Goal: Communication & Community: Answer question/provide support

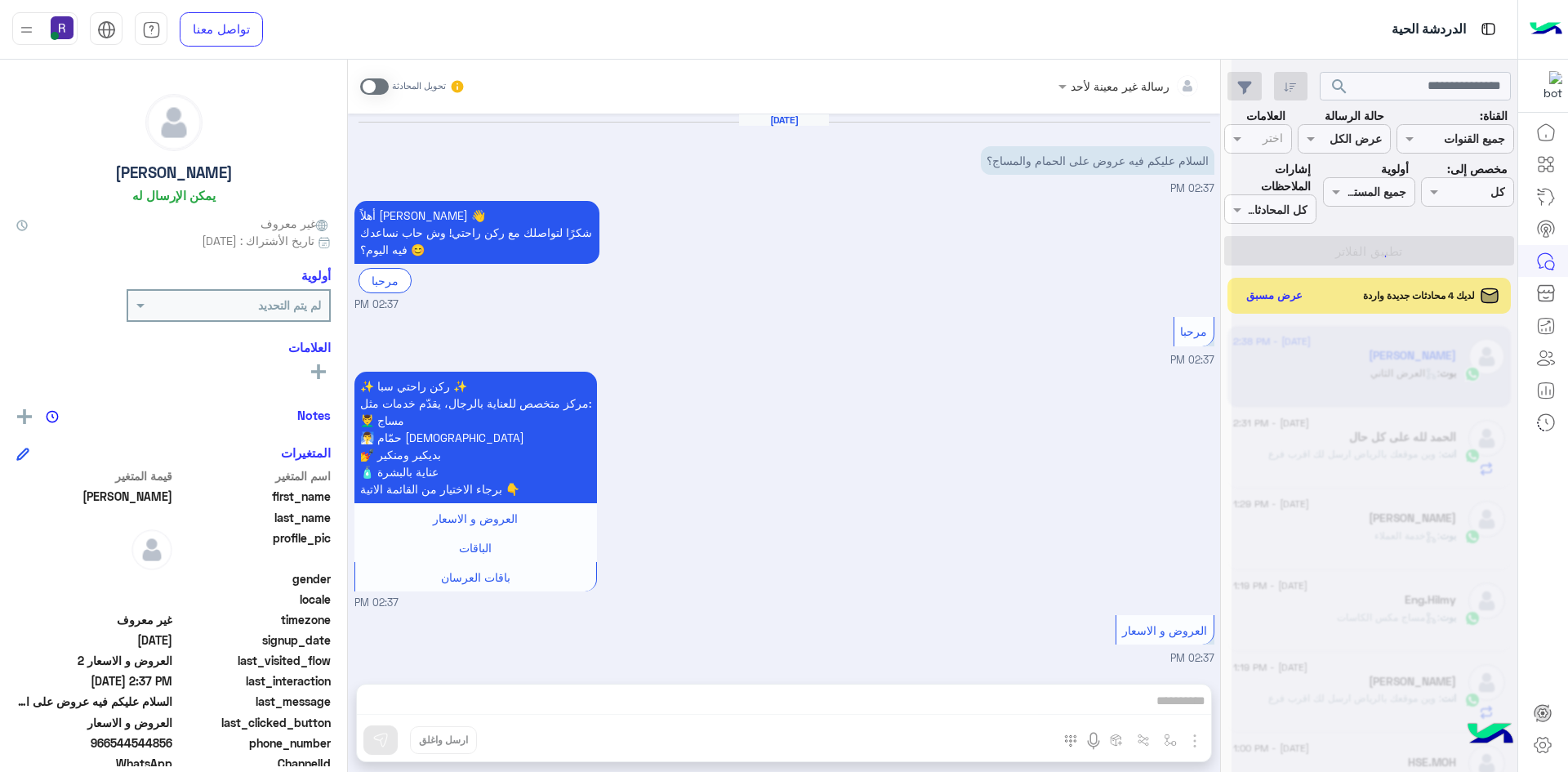
scroll to position [1941, 0]
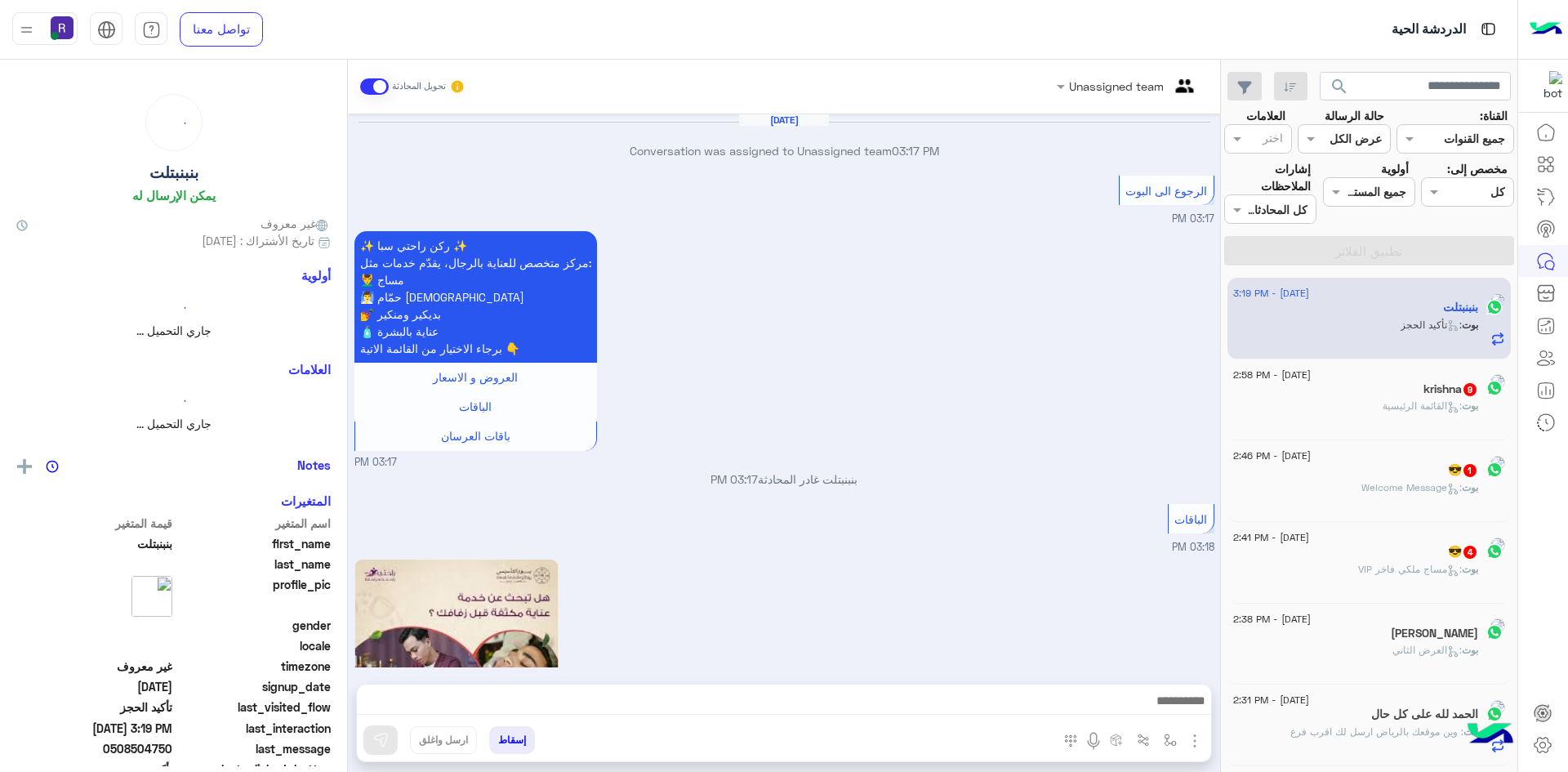
scroll to position [1490, 0]
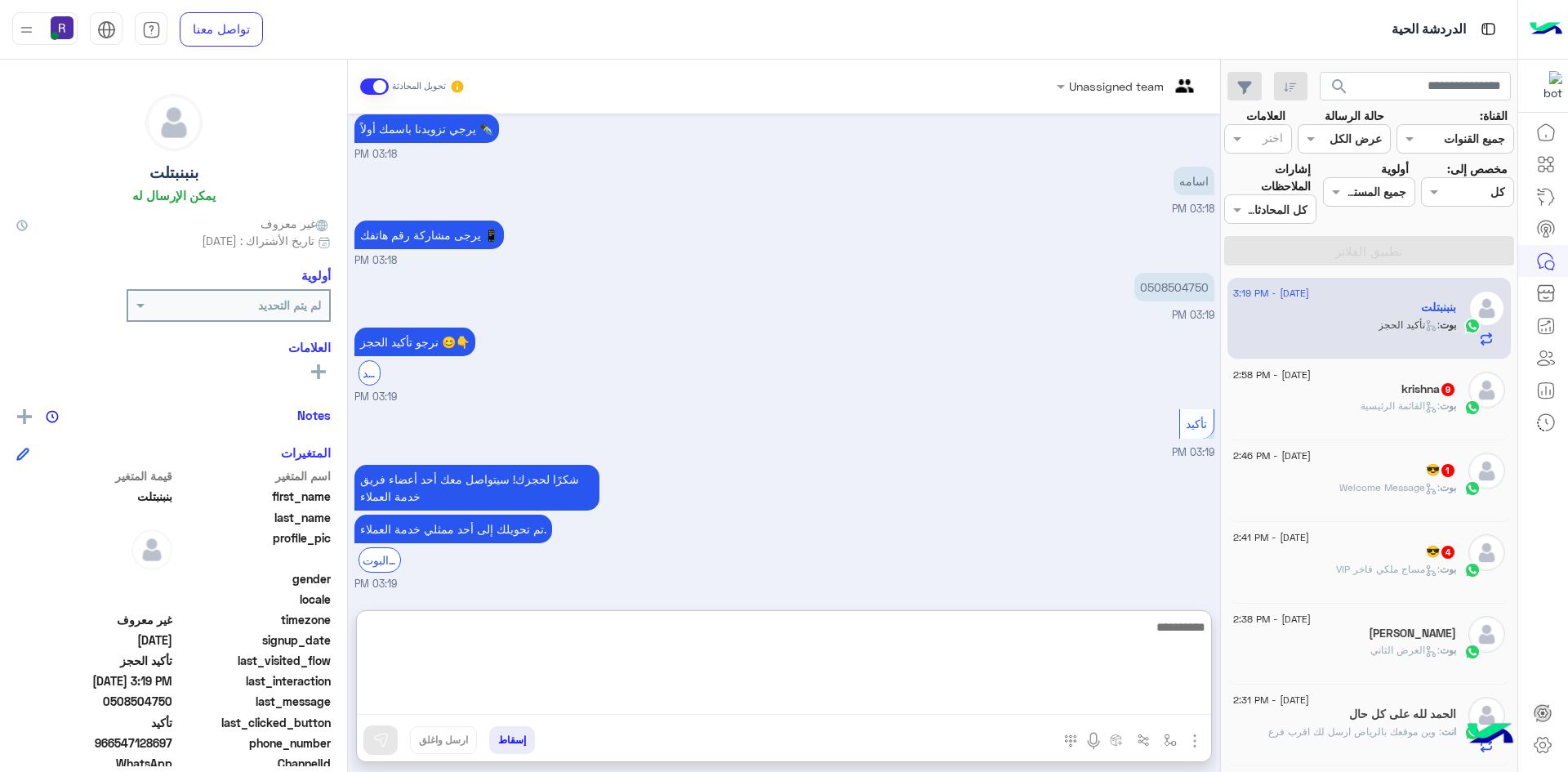
click at [986, 694] on textarea at bounding box center [784, 665] width 854 height 98
type textarea "**********"
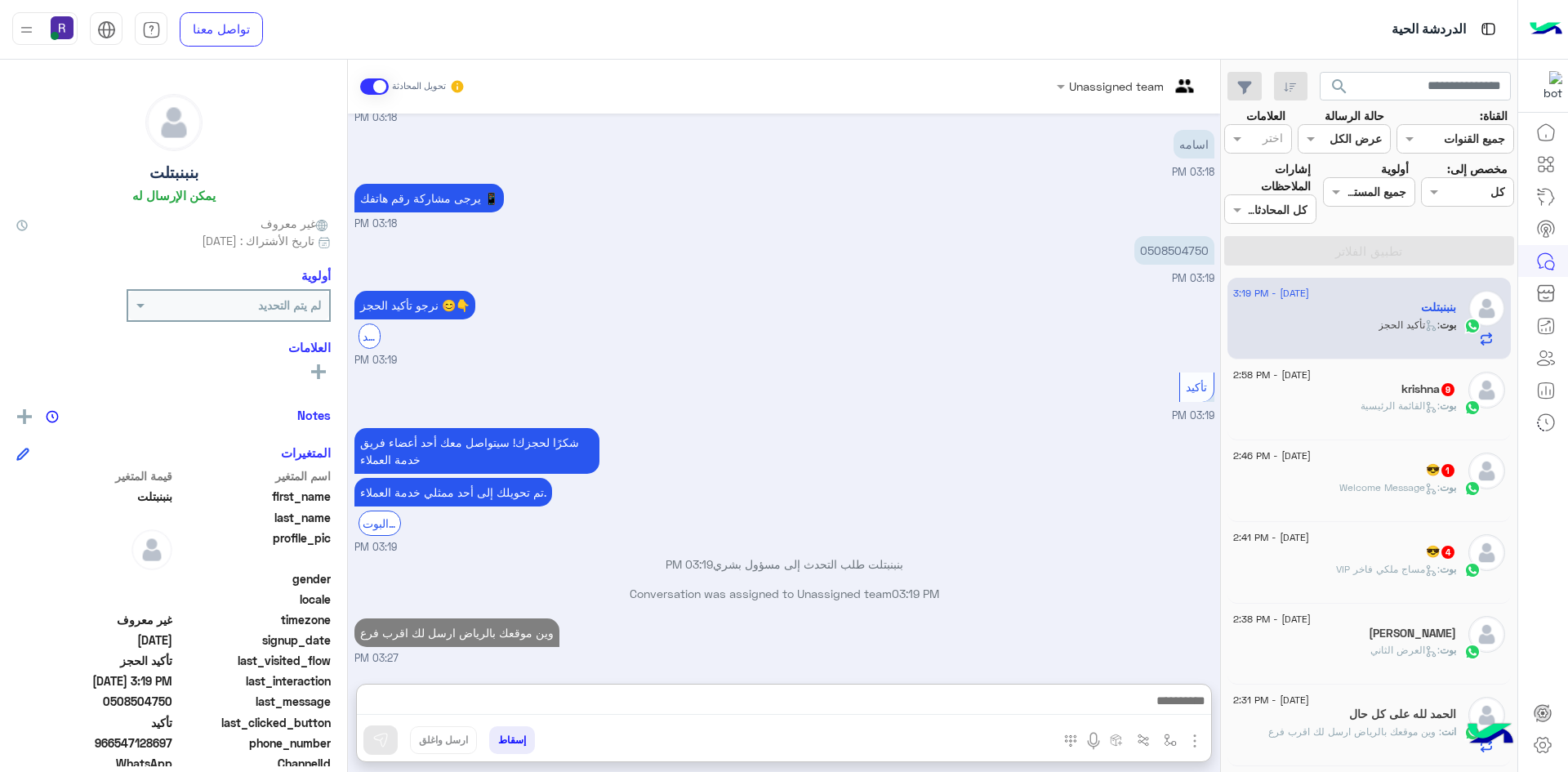
click at [1361, 400] on span ": القائمة الرئيسية" at bounding box center [1400, 405] width 79 height 12
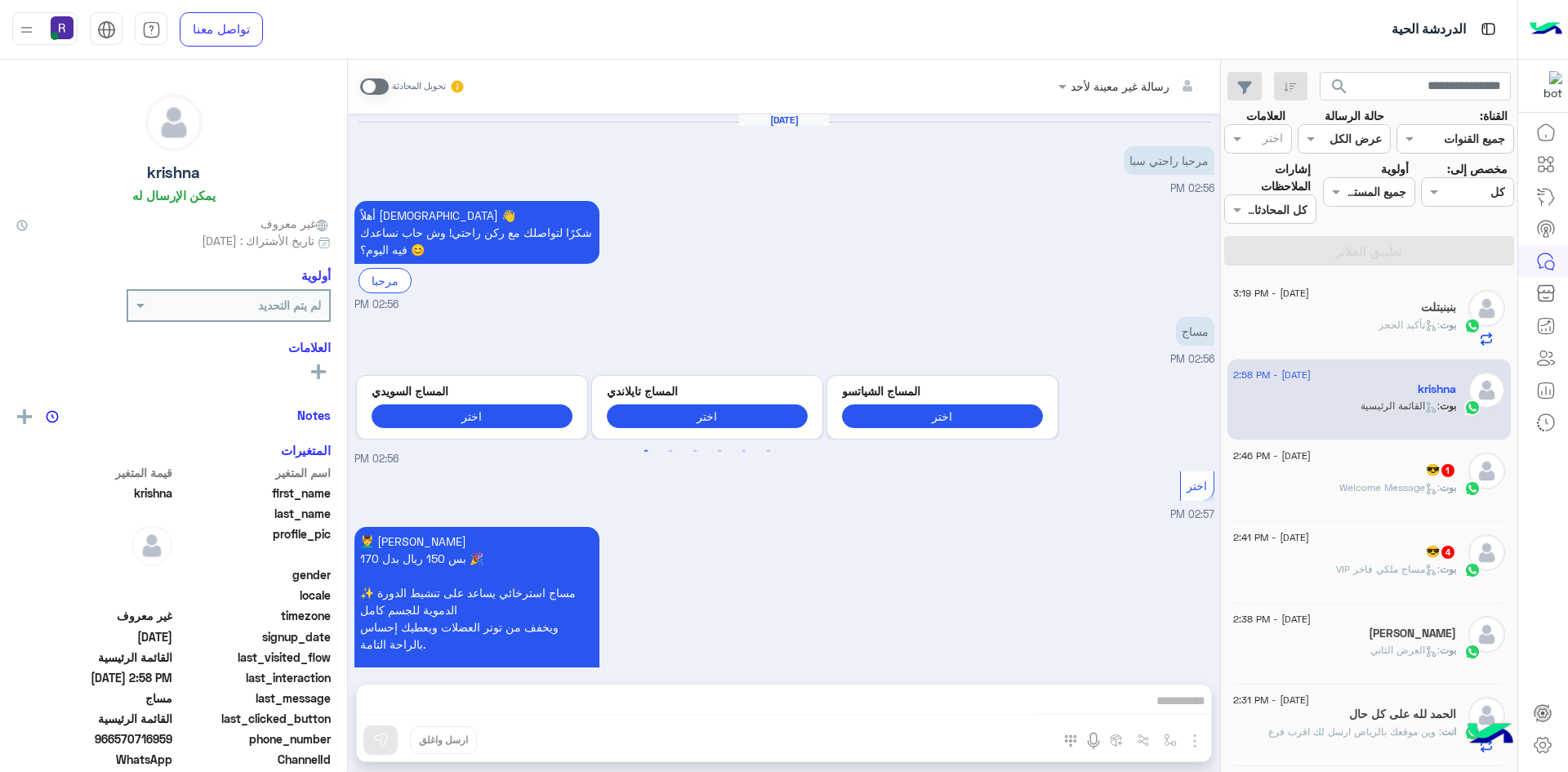
scroll to position [1770, 0]
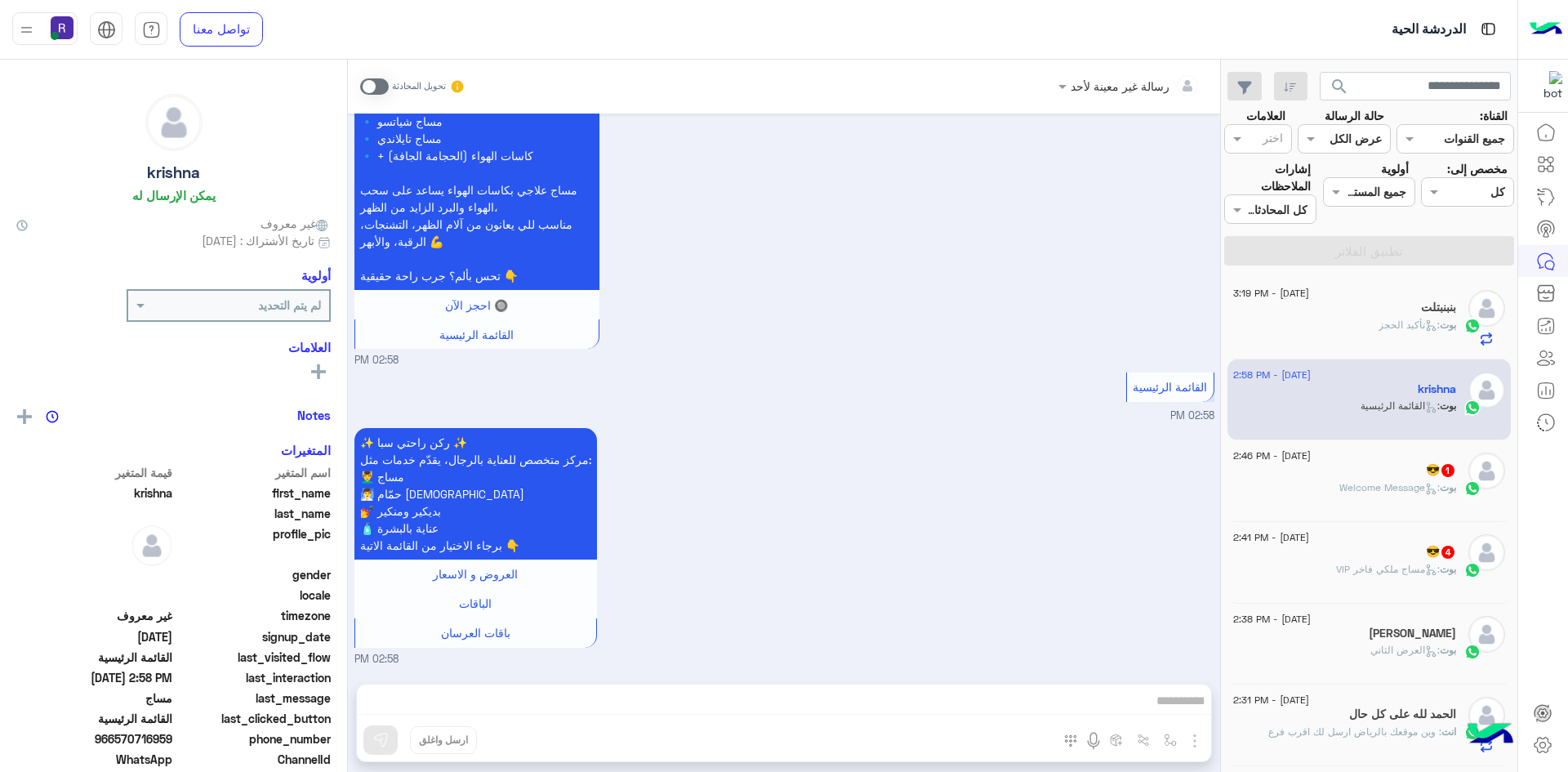
click at [1352, 475] on div "😎 1" at bounding box center [1345, 471] width 223 height 17
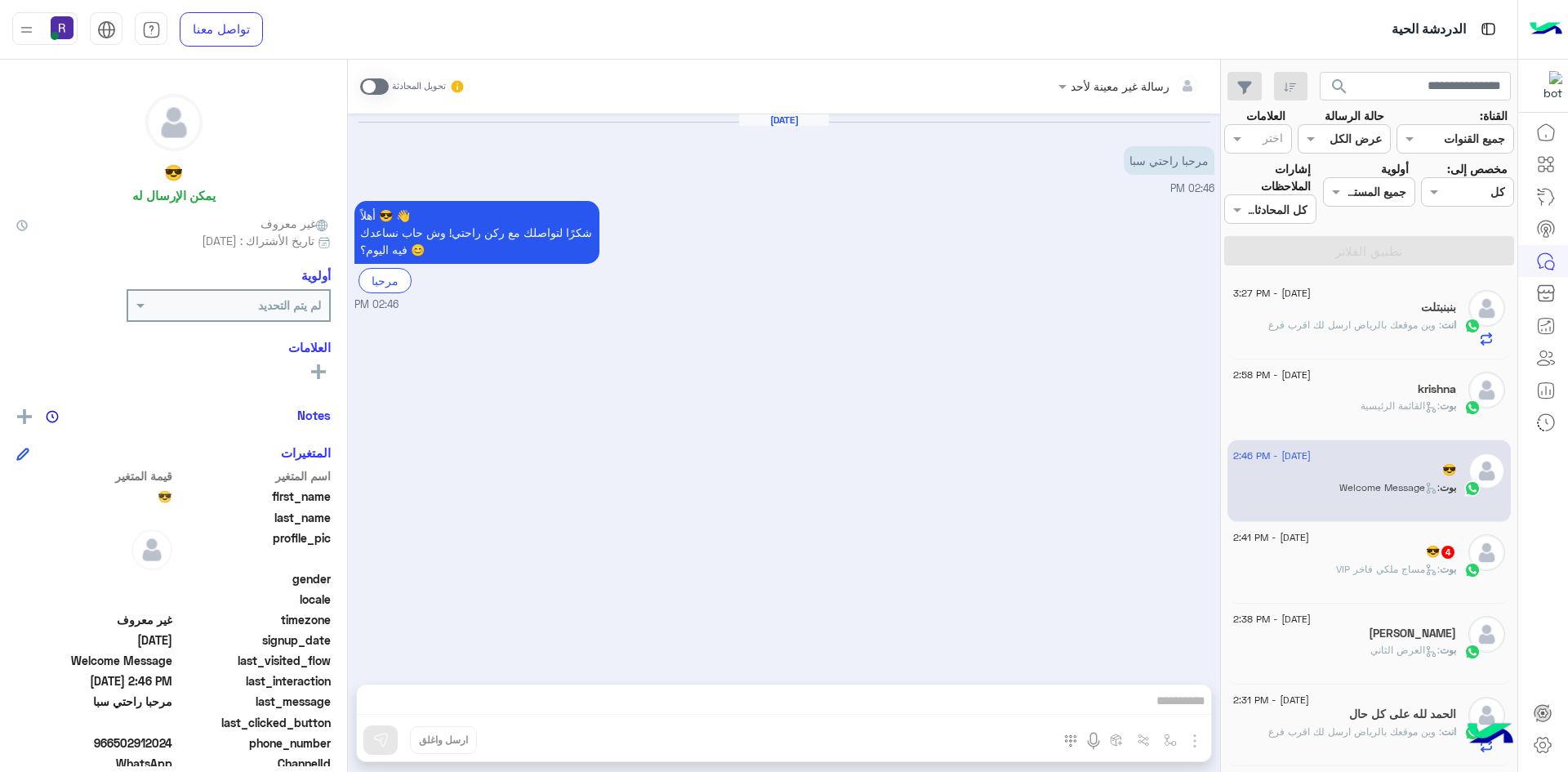
click at [1366, 582] on div "بوت : مساج ملكي فاخر VIP" at bounding box center [1345, 576] width 223 height 29
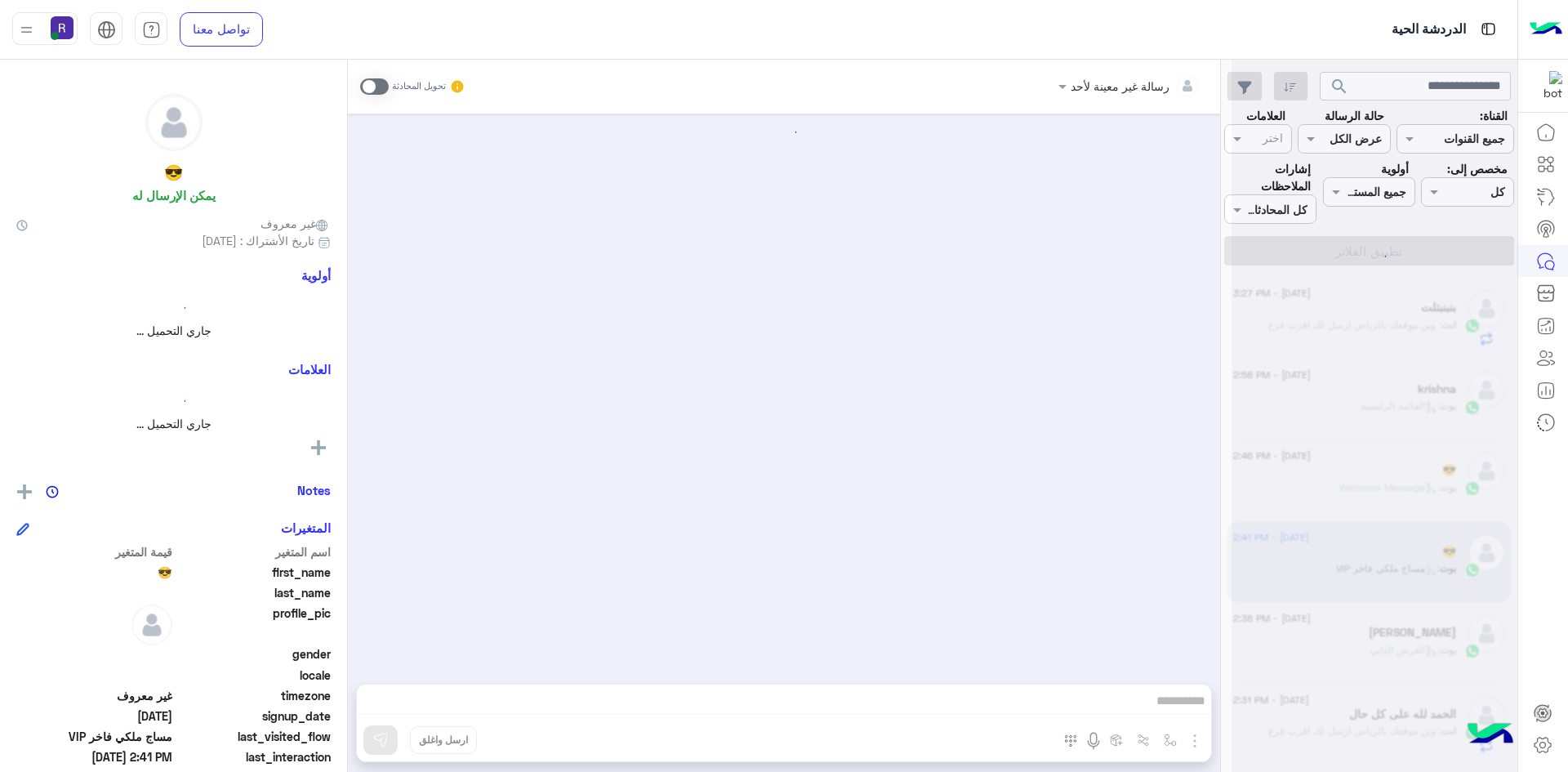
scroll to position [509, 0]
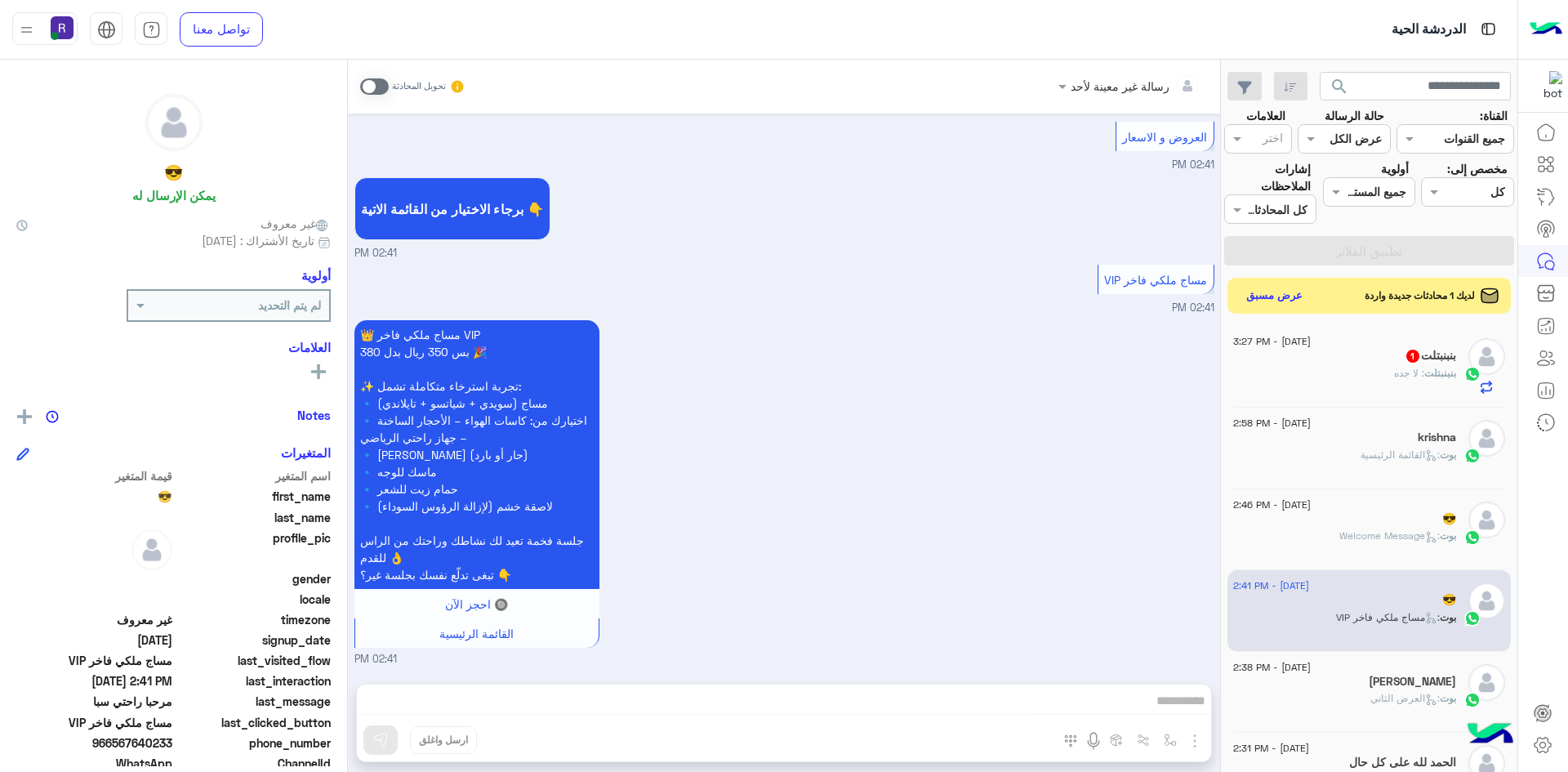
click at [1402, 370] on span ": لا جده" at bounding box center [1409, 373] width 30 height 12
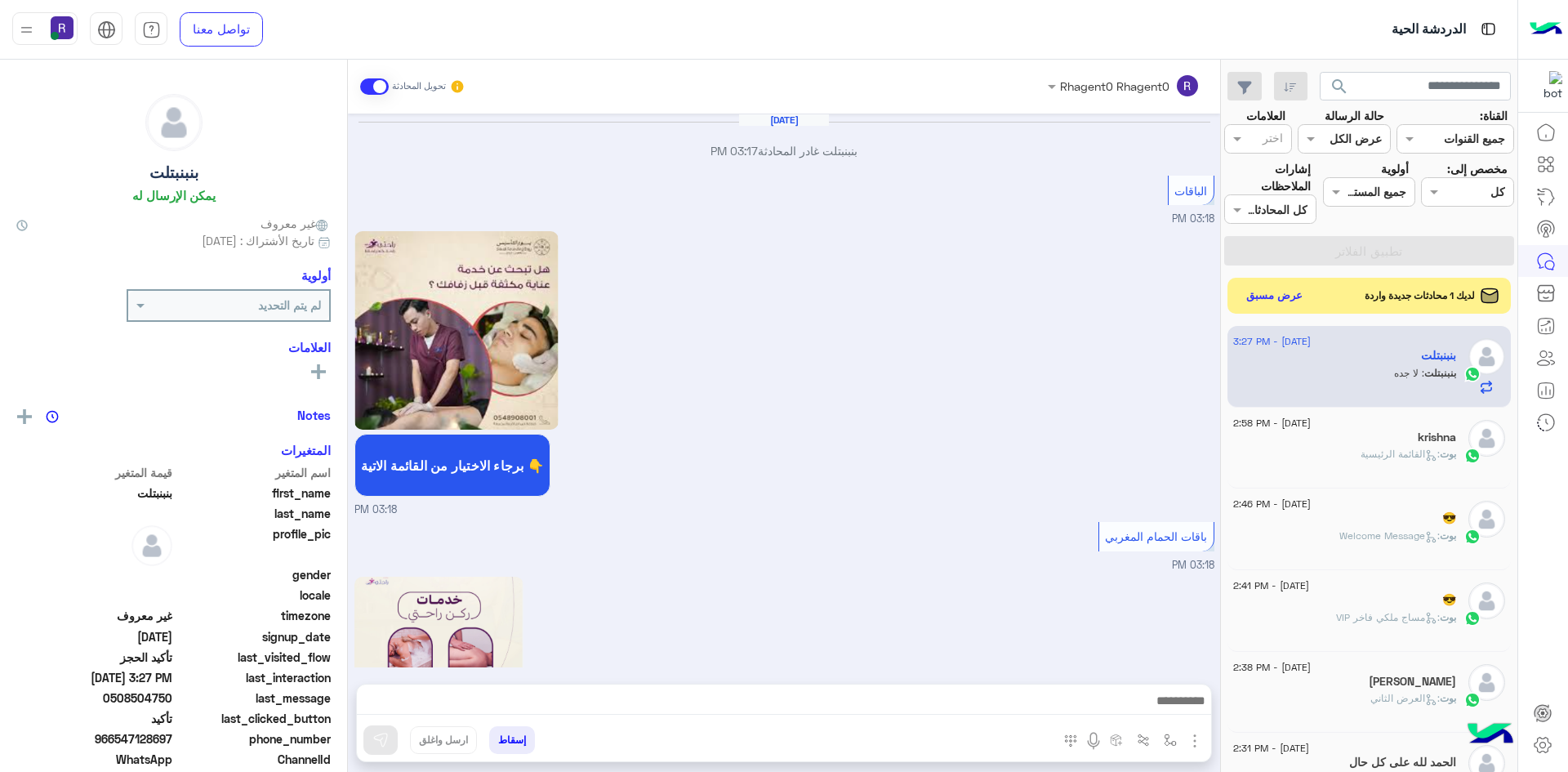
scroll to position [1298, 0]
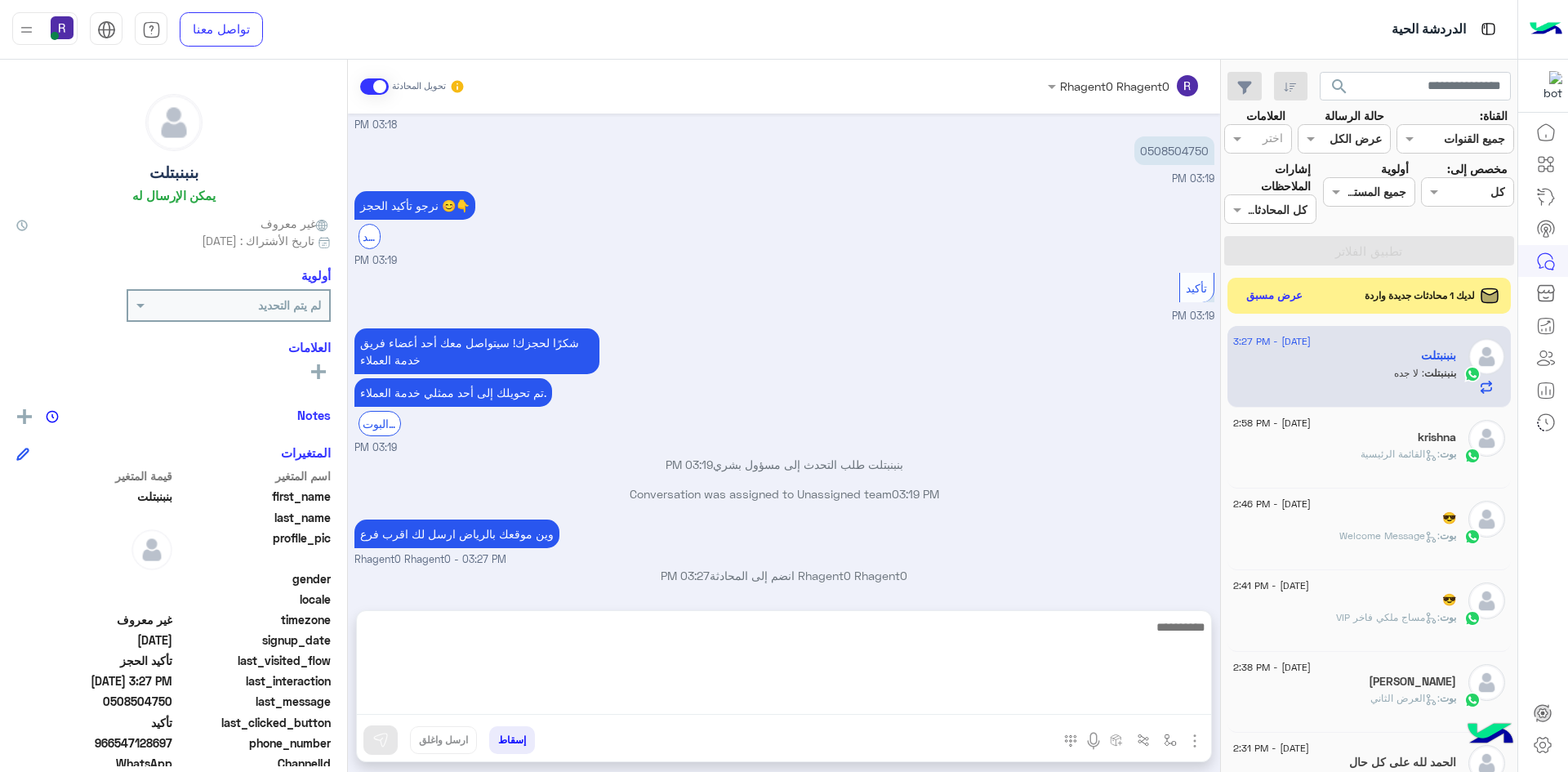
click at [1039, 705] on textarea at bounding box center [784, 665] width 854 height 98
type textarea "**********"
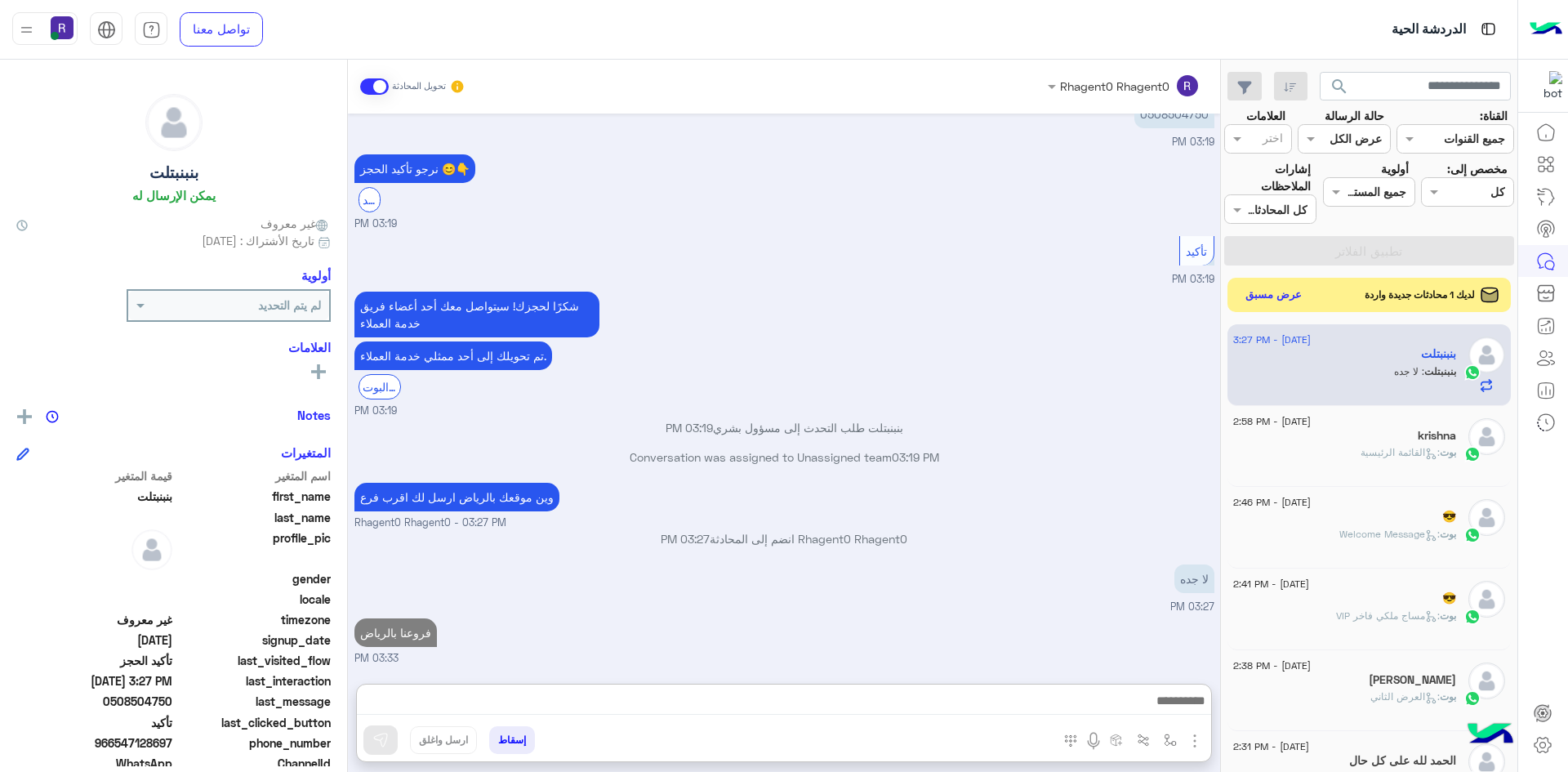
click at [1295, 296] on button "عرض مسبق" at bounding box center [1275, 295] width 69 height 22
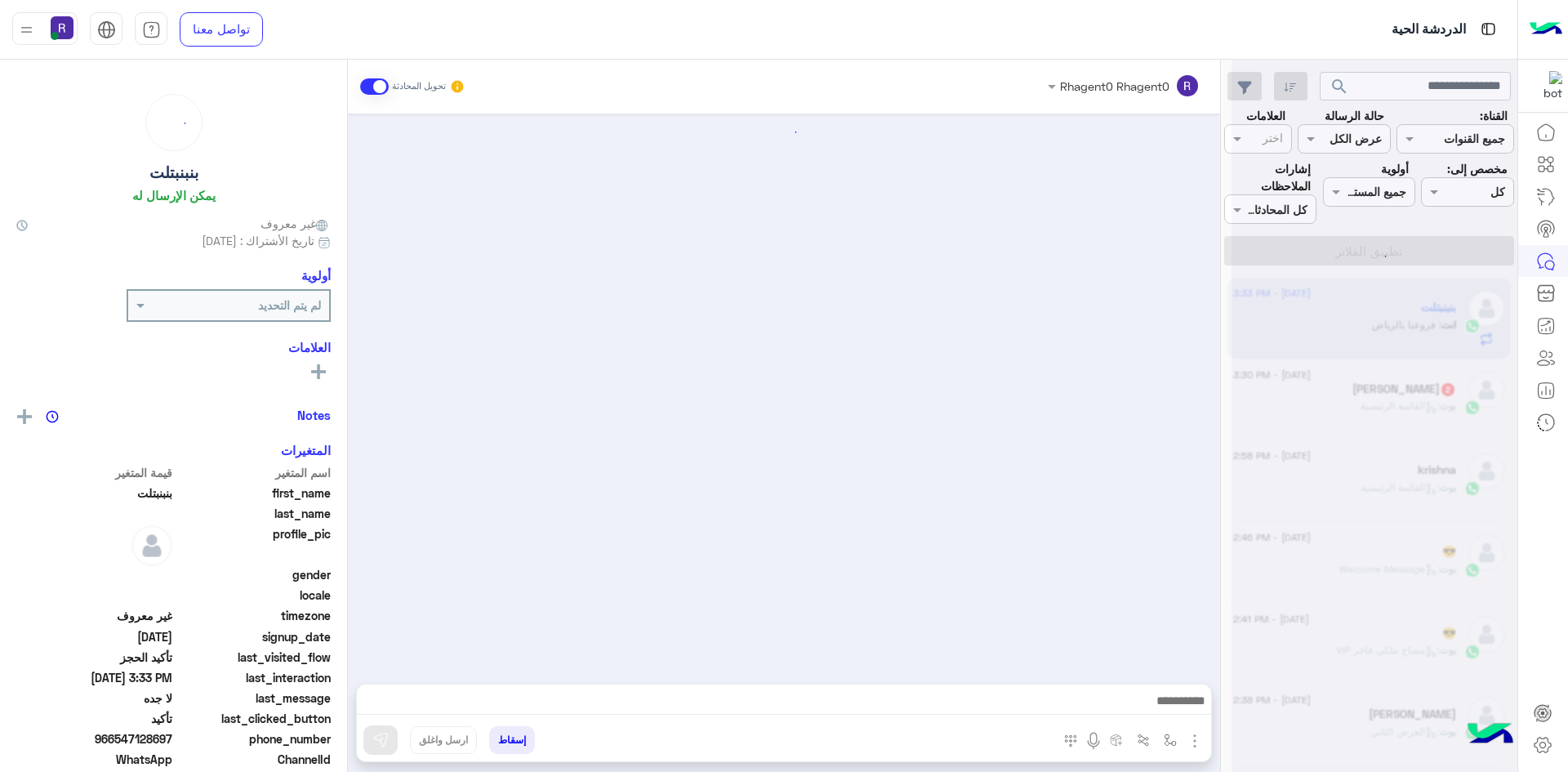
scroll to position [1320, 0]
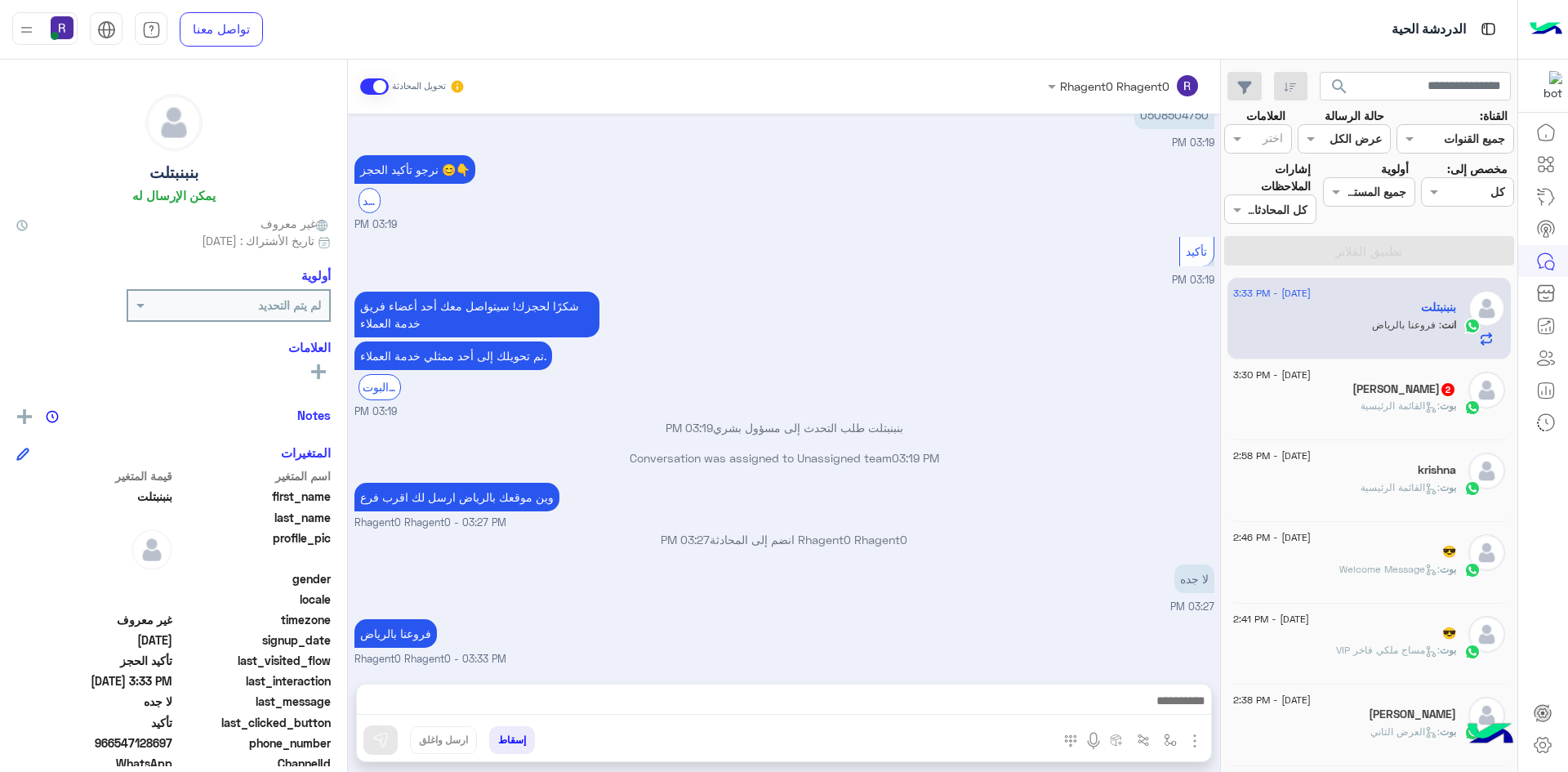
click at [370, 85] on span at bounding box center [375, 86] width 29 height 16
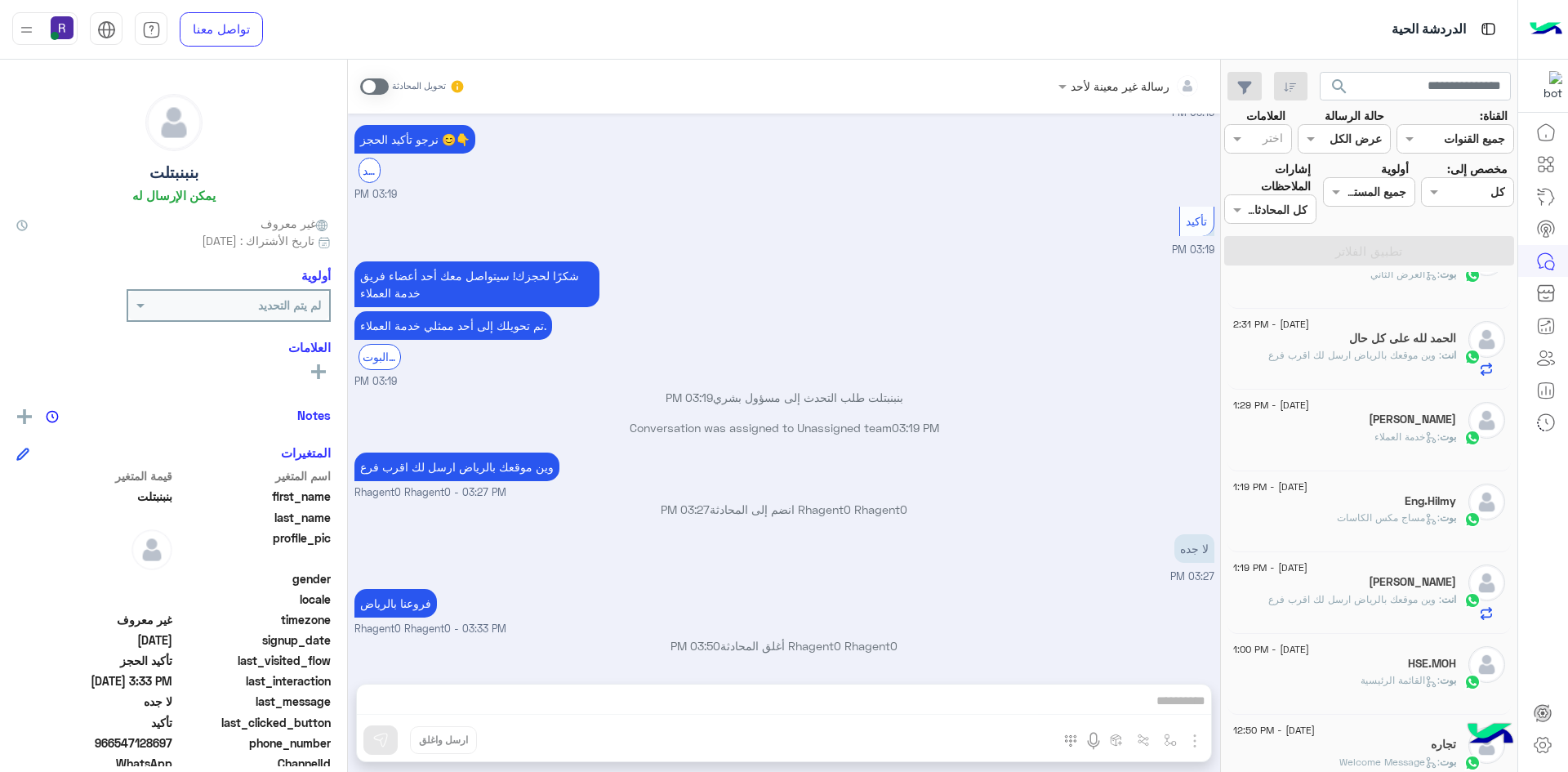
scroll to position [245, 0]
